Goal: Task Accomplishment & Management: Manage account settings

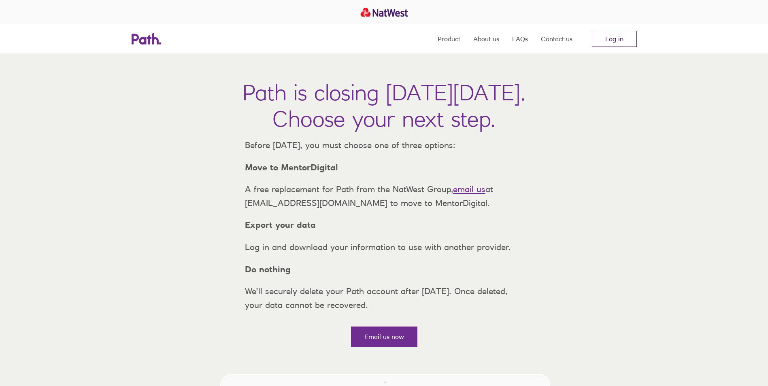
click at [616, 38] on link "Log in" at bounding box center [614, 39] width 45 height 16
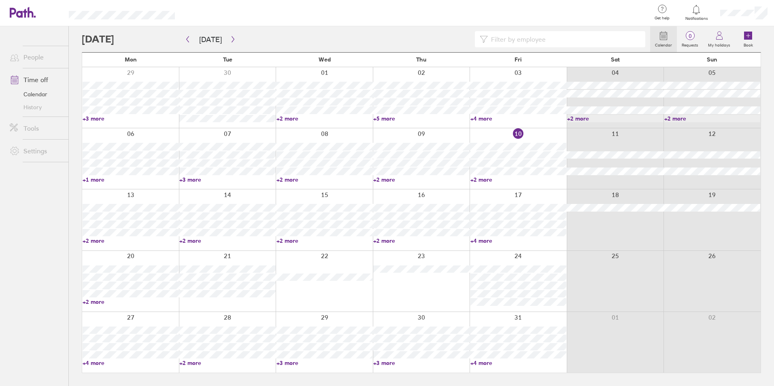
click at [488, 242] on link "+4 more" at bounding box center [518, 240] width 96 height 7
click at [487, 242] on link "+4 more" at bounding box center [518, 240] width 96 height 7
click at [233, 43] on button "button" at bounding box center [233, 39] width 10 height 13
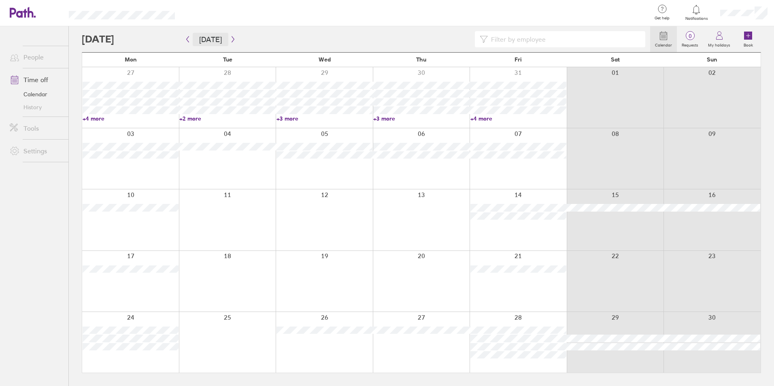
click at [200, 42] on button "Today" at bounding box center [211, 39] width 36 height 13
